Goal: Check status: Check status

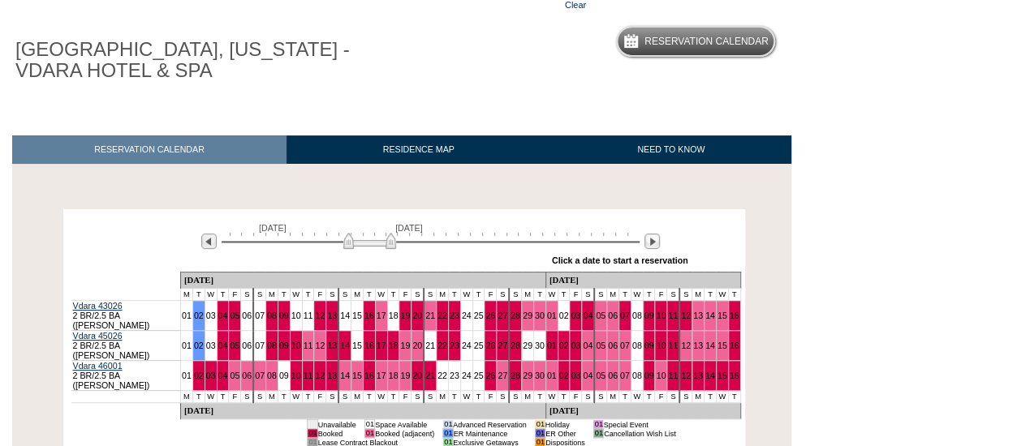
scroll to position [134, 0]
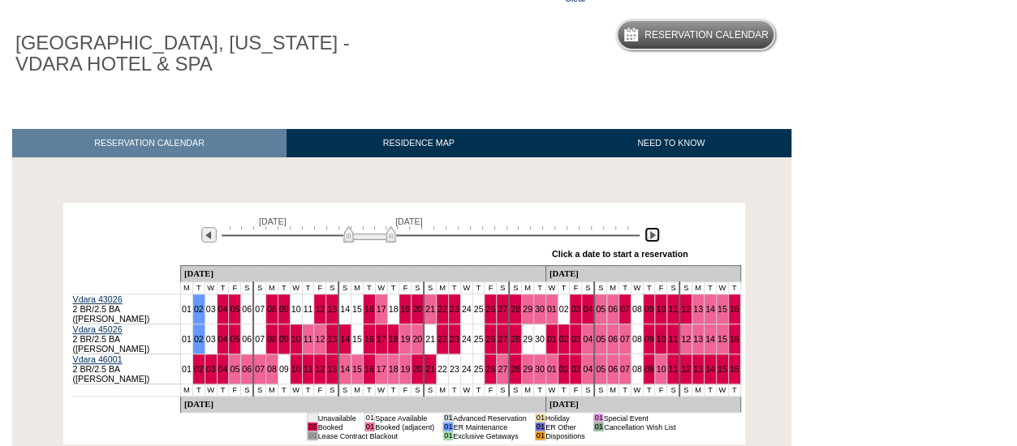
click at [651, 232] on img at bounding box center [651, 234] width 15 height 15
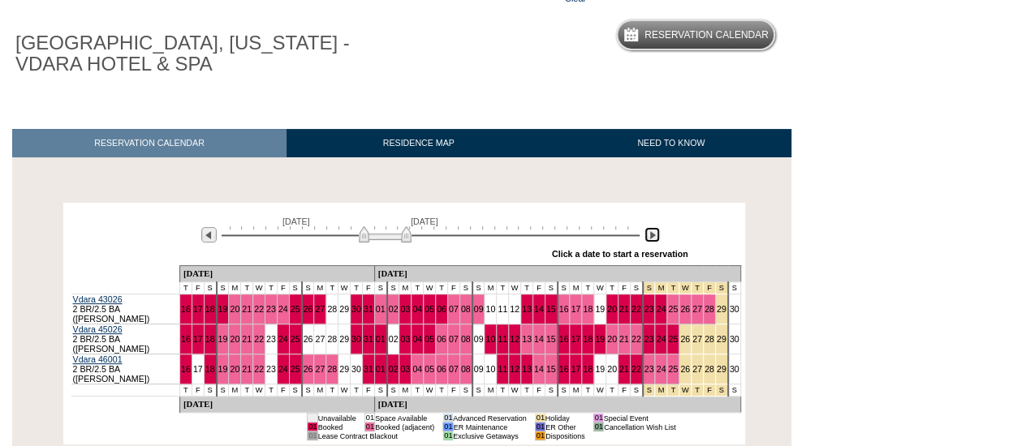
click at [653, 234] on img at bounding box center [651, 234] width 15 height 15
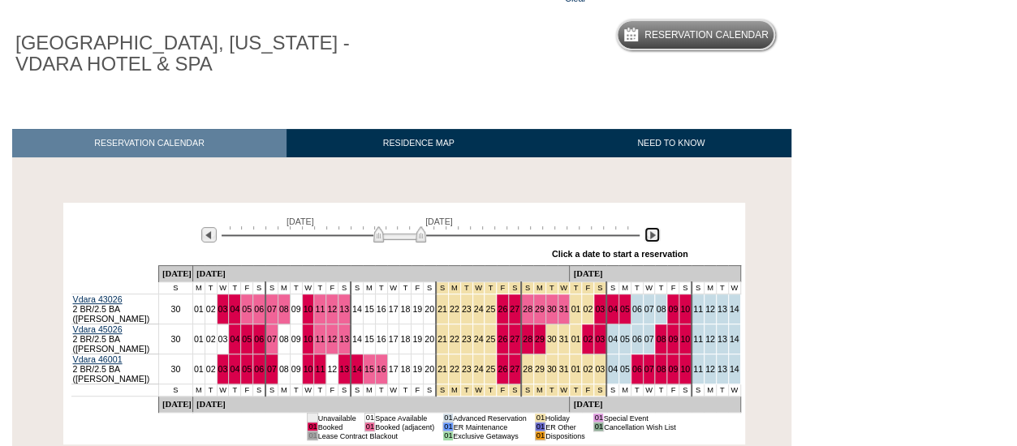
click at [653, 234] on img at bounding box center [651, 234] width 15 height 15
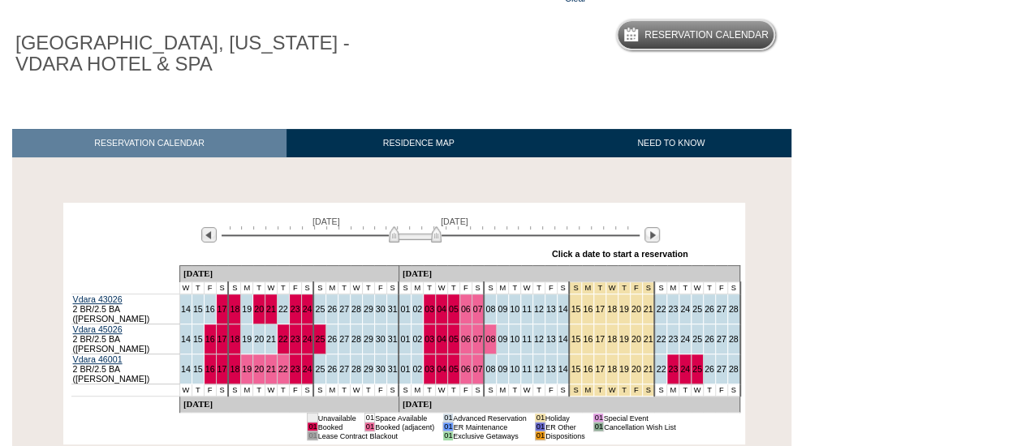
click at [664, 235] on div "January 14, 2026 February 28, 2026 » Apply these dates to all the calendars on …" at bounding box center [403, 236] width 673 height 58
click at [660, 233] on div "January 14, 2026 February 28, 2026 » Apply these dates to all the calendars on …" at bounding box center [403, 236] width 673 height 58
click at [650, 234] on img at bounding box center [651, 234] width 15 height 15
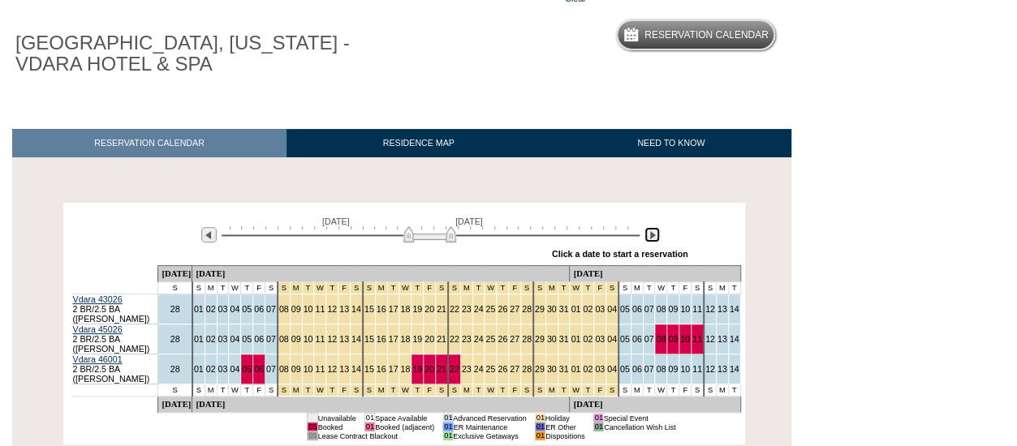
click at [656, 233] on img at bounding box center [651, 234] width 15 height 15
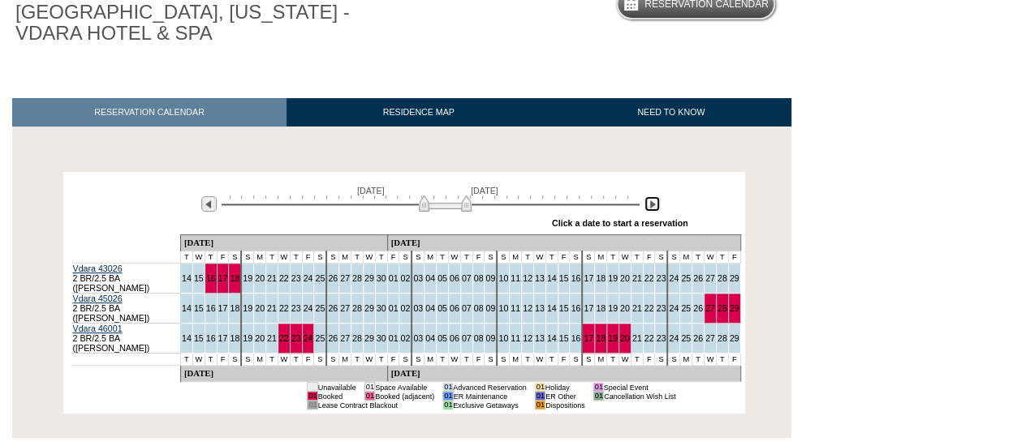
scroll to position [0, 0]
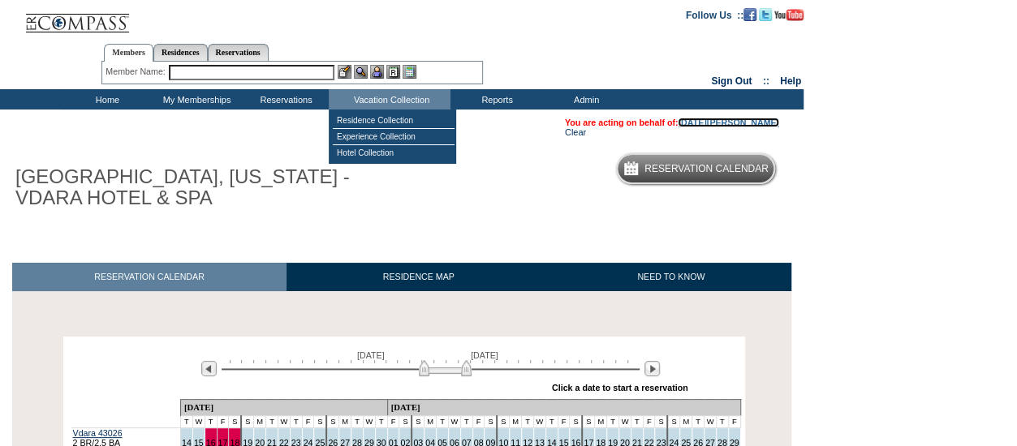
click at [733, 123] on link "[DATE][PERSON_NAME]" at bounding box center [727, 123] width 101 height 10
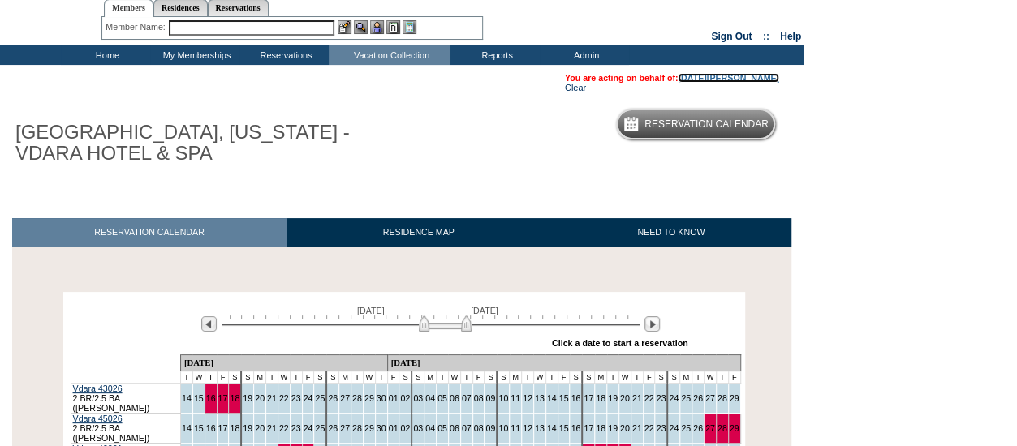
scroll to position [44, 0]
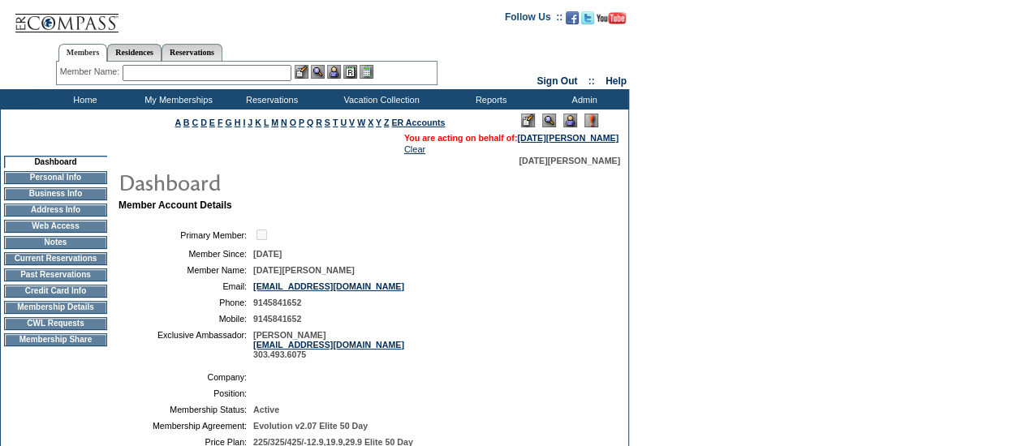
scroll to position [173, 0]
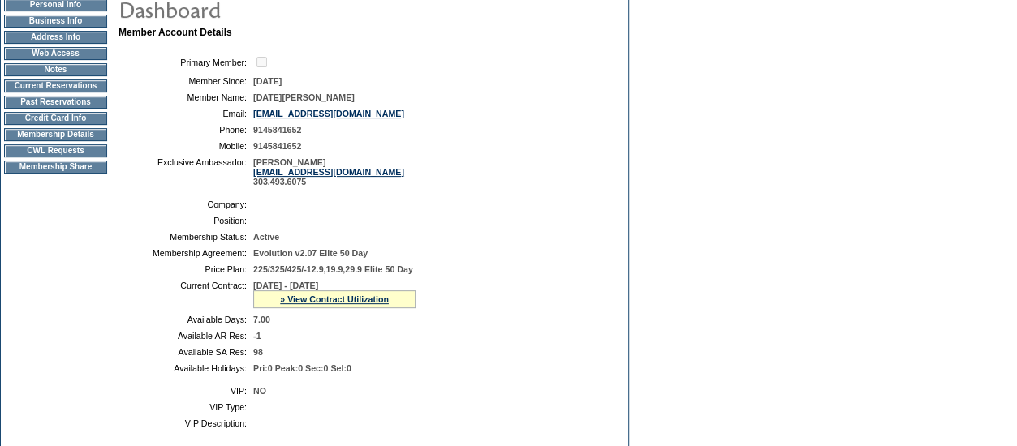
click at [334, 308] on div "» View Contract Utilization" at bounding box center [334, 299] width 162 height 18
click at [318, 290] on span "[DATE] - [DATE]" at bounding box center [285, 286] width 65 height 10
click at [340, 303] on div "» View Contract Utilization" at bounding box center [334, 299] width 162 height 18
click at [346, 304] on link "» View Contract Utilization" at bounding box center [334, 299] width 109 height 10
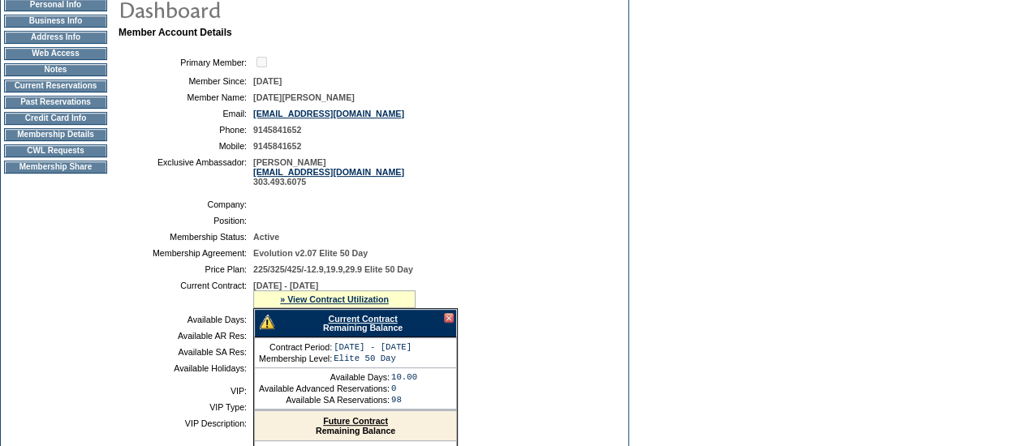
click at [376, 324] on link "Current Contract" at bounding box center [362, 319] width 69 height 10
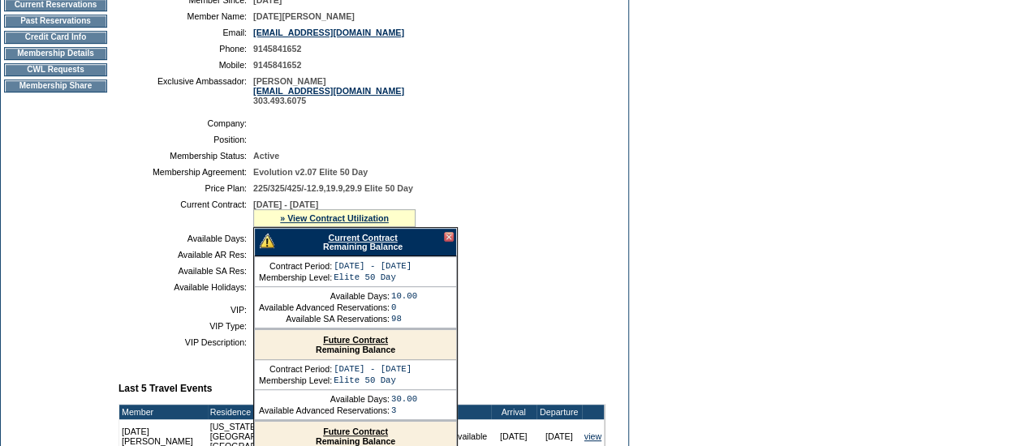
scroll to position [298, 0]
click at [449, 45] on table "Primary Member: Member Since: [DATE] Member Name: [DATE][PERSON_NAME] Email: [E…" at bounding box center [361, 39] width 487 height 145
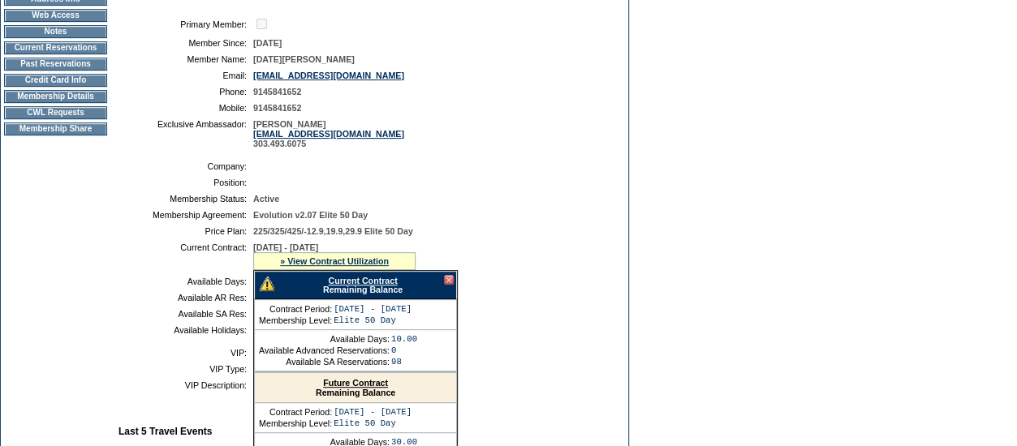
scroll to position [208, 0]
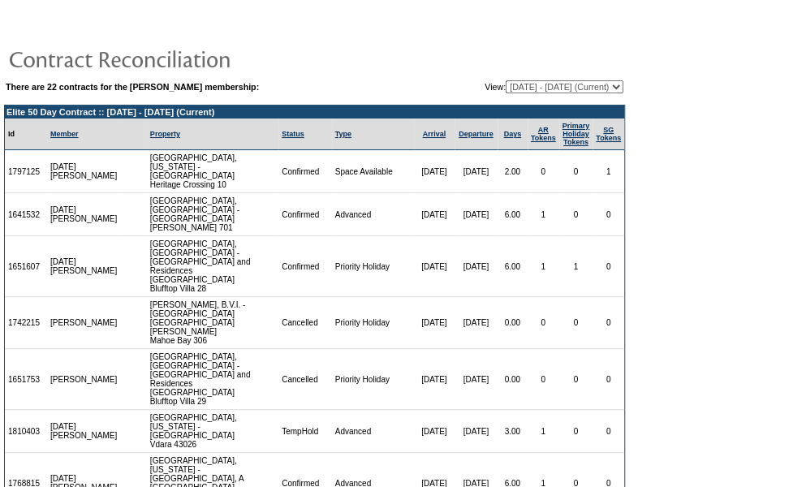
click at [505, 88] on select "08/03/07 - 08/31/08 09/01/08 - 08/31/09 09/01/09 - 08/31/10 09/01/10 - 08/31/11…" at bounding box center [564, 86] width 118 height 13
select select "109039"
click at [505, 80] on select "08/03/07 - 08/31/08 09/01/08 - 08/31/09 09/01/09 - 08/31/10 09/01/10 - 08/31/11…" at bounding box center [564, 86] width 118 height 13
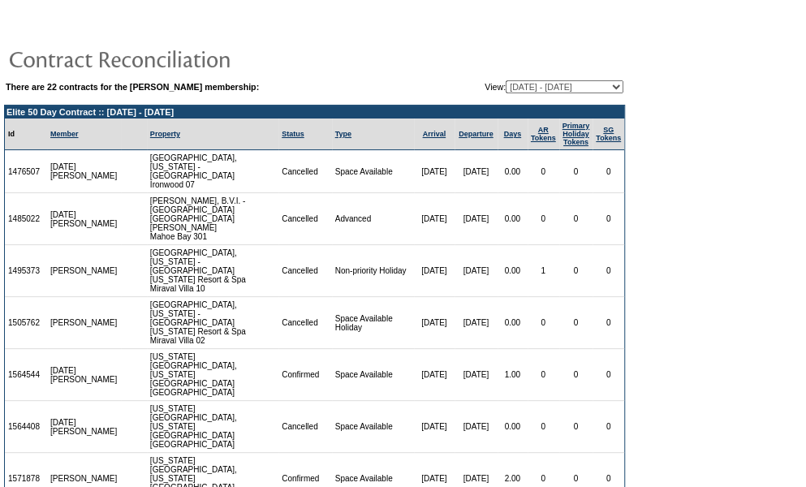
click at [560, 77] on table "There are 22 contracts for the [PERSON_NAME] membership: View: [DATE] - [DATE] …" at bounding box center [314, 460] width 629 height 901
click at [563, 80] on select "[DATE] - [DATE] [DATE] - [DATE] [DATE] - [DATE] [DATE] - [DATE] [DATE] - [DATE]…" at bounding box center [564, 86] width 118 height 13
select select "124134"
click at [505, 80] on select "[DATE] - [DATE] [DATE] - [DATE] [DATE] - [DATE] [DATE] - [DATE] [DATE] - [DATE]…" at bounding box center [564, 86] width 118 height 13
